Goal: Task Accomplishment & Management: Manage account settings

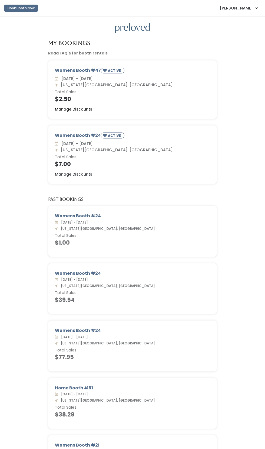
click at [82, 111] on u "Manage Discounts" at bounding box center [73, 108] width 37 height 5
